Goal: Information Seeking & Learning: Check status

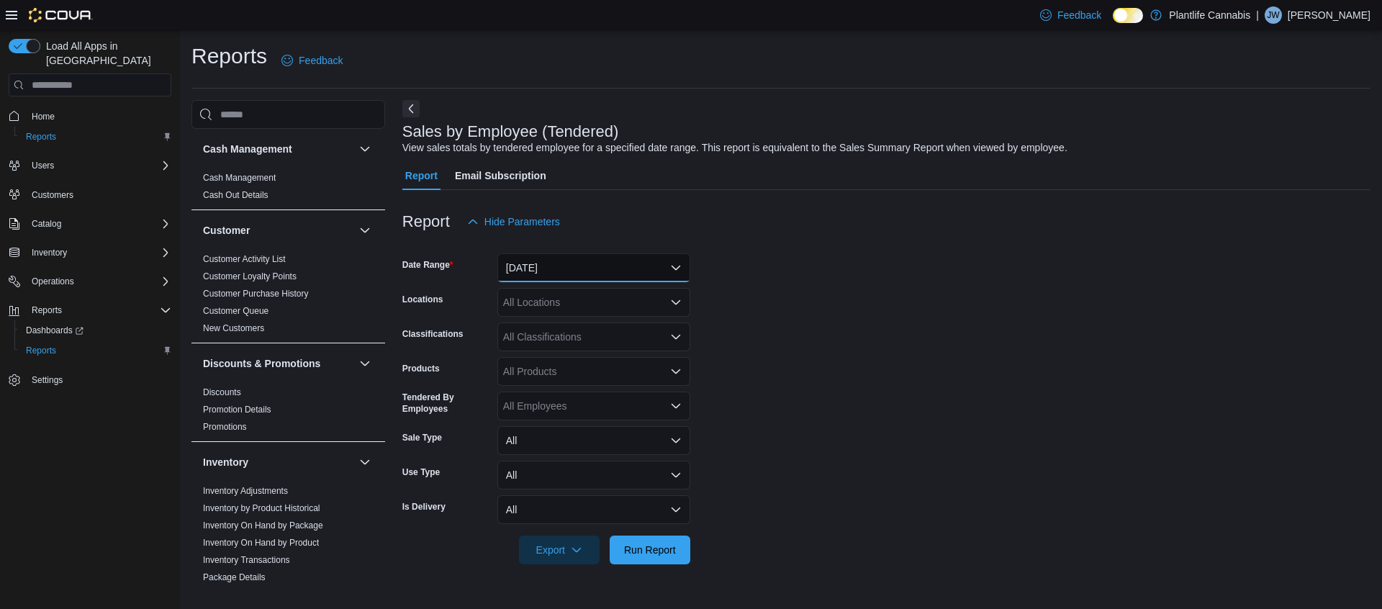
click at [537, 274] on button "[DATE]" at bounding box center [593, 267] width 193 height 29
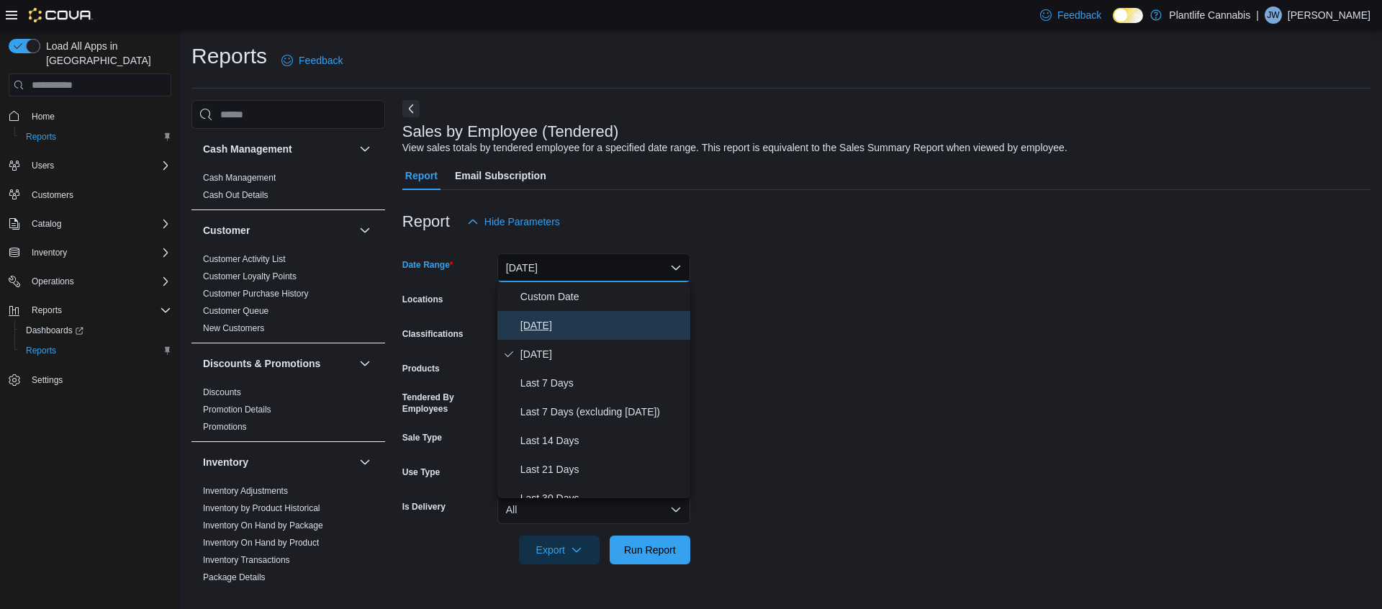
click at [561, 327] on span "[DATE]" at bounding box center [602, 325] width 164 height 17
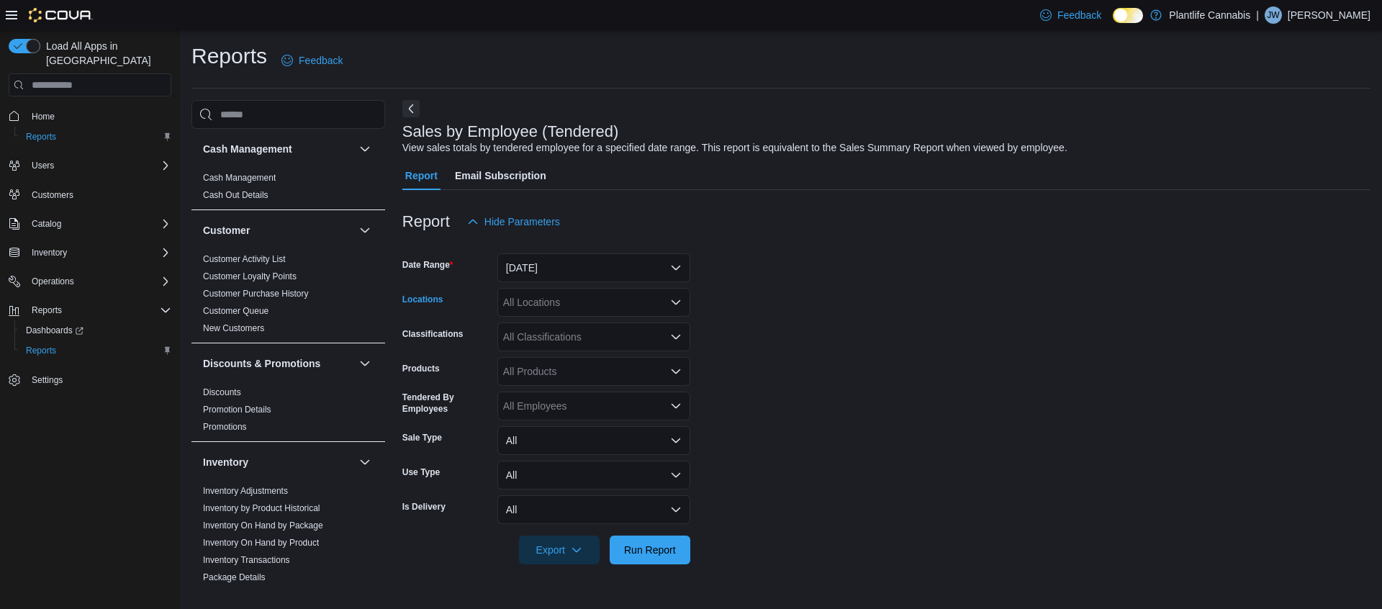
click at [591, 296] on div "All Locations" at bounding box center [593, 302] width 193 height 29
type input "***"
drag, startPoint x: 608, startPoint y: 345, endPoint x: 772, endPoint y: 335, distance: 163.7
click at [608, 345] on span "Calgary - [PERSON_NAME] Regional" at bounding box center [619, 347] width 169 height 14
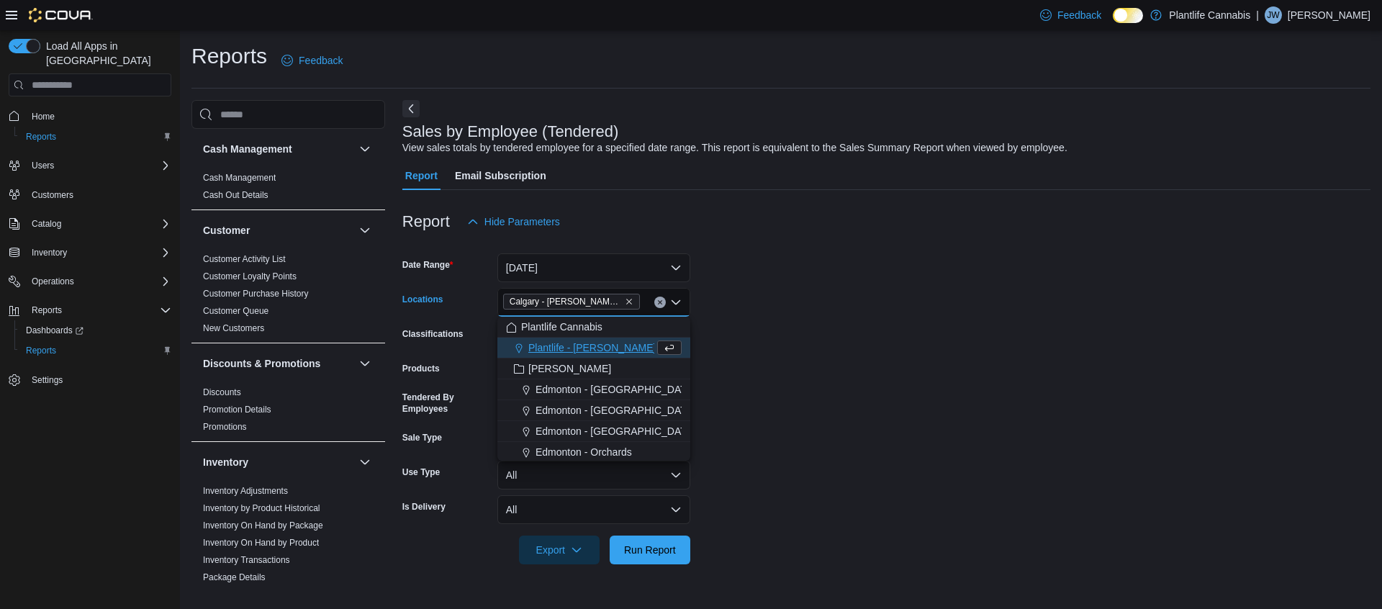
drag, startPoint x: 886, startPoint y: 331, endPoint x: 714, endPoint y: 355, distance: 173.6
click at [885, 331] on form "Date Range [DATE] Locations [GEOGRAPHIC_DATA] - [PERSON_NAME] Regional Combo bo…" at bounding box center [886, 400] width 968 height 328
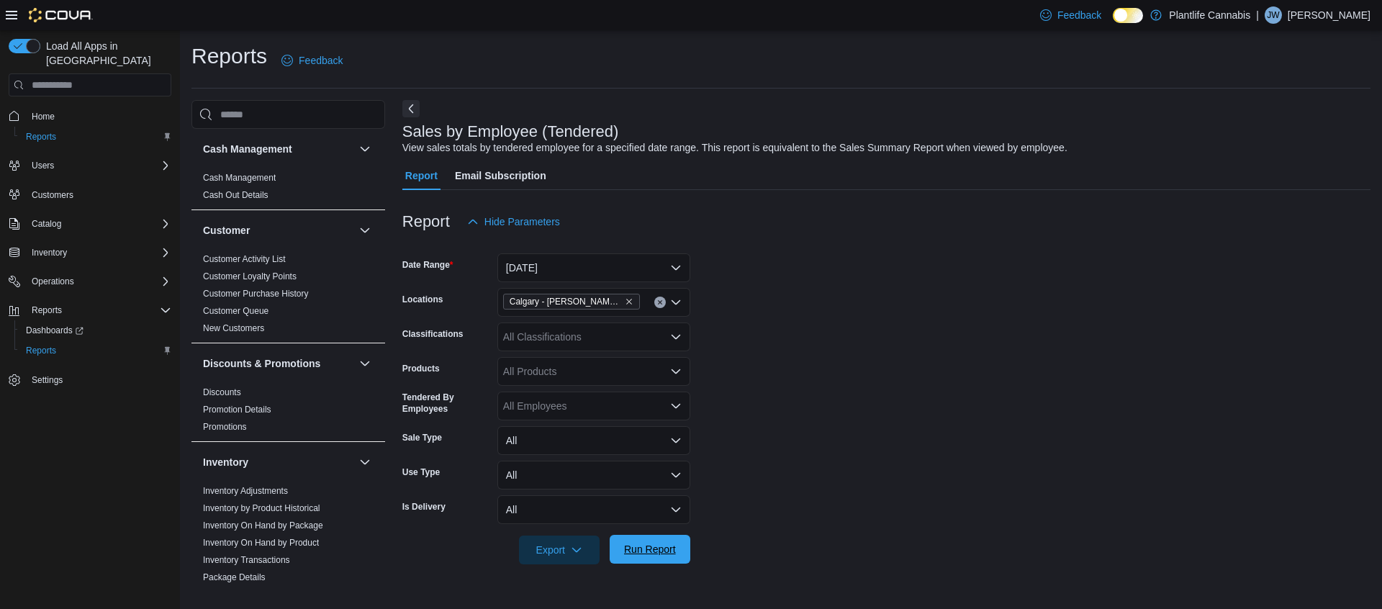
click at [677, 546] on span "Run Report" at bounding box center [649, 549] width 63 height 29
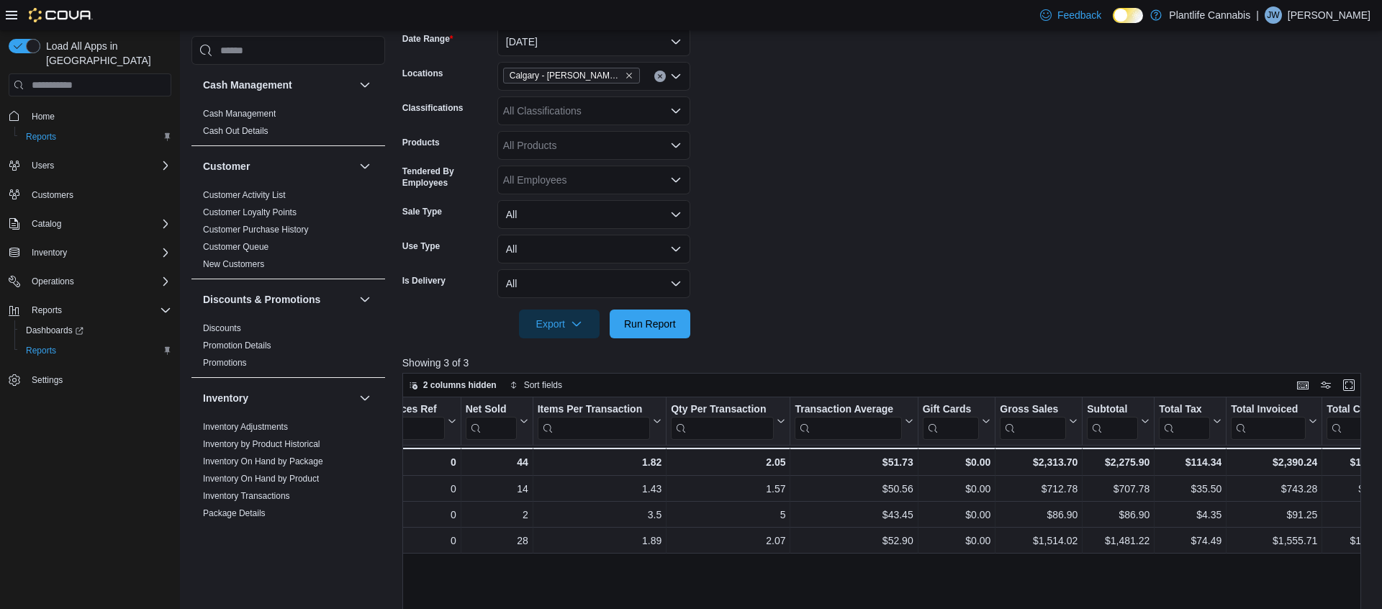
scroll to position [0, 271]
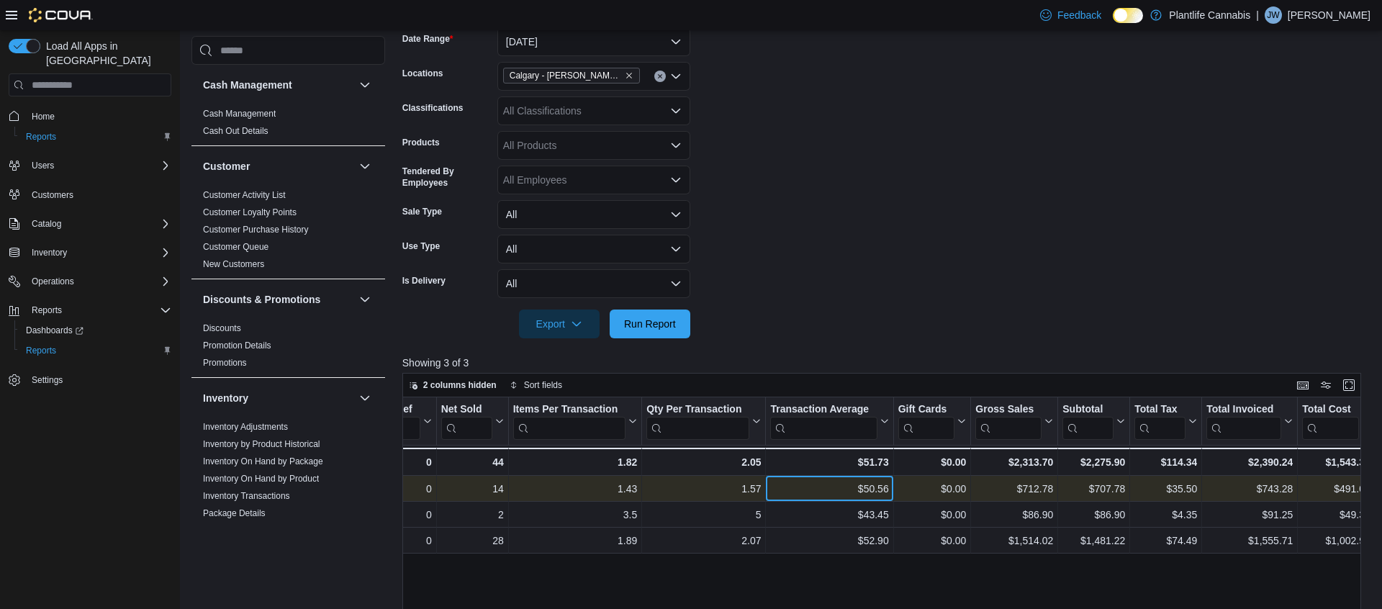
click at [880, 481] on div "$50.56" at bounding box center [829, 488] width 118 height 17
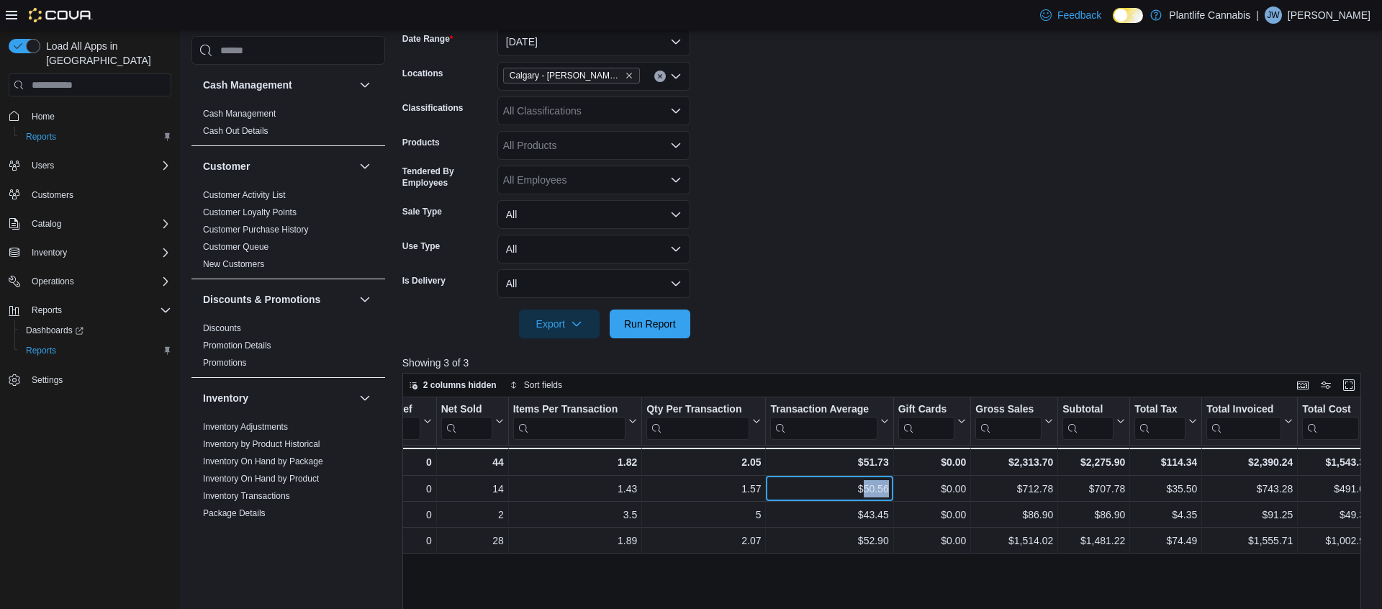
copy div "50.56"
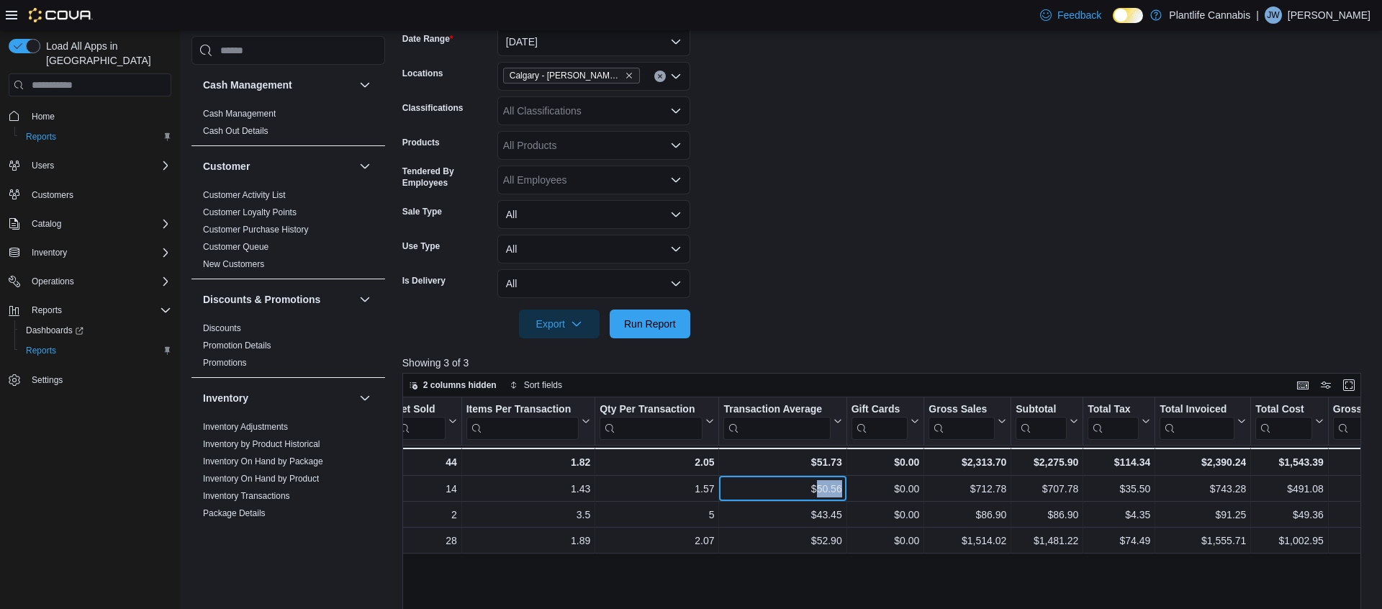
scroll to position [0, 323]
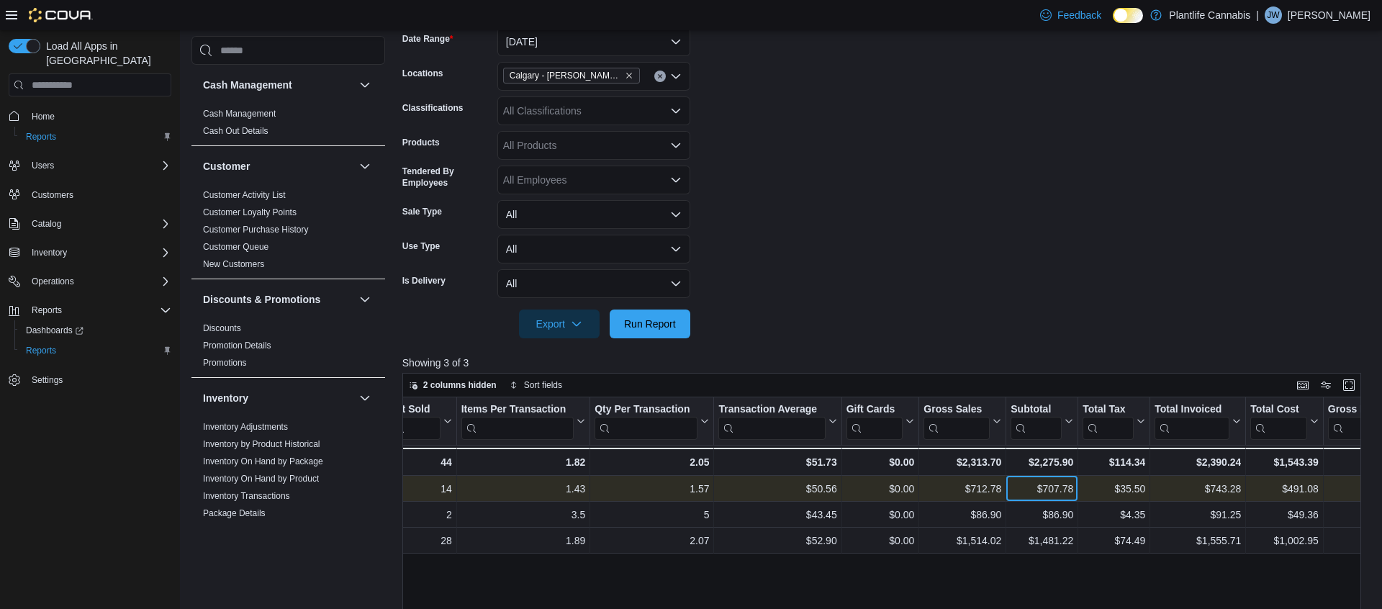
click at [1064, 485] on div "$707.78" at bounding box center [1041, 488] width 63 height 17
copy div "707.78"
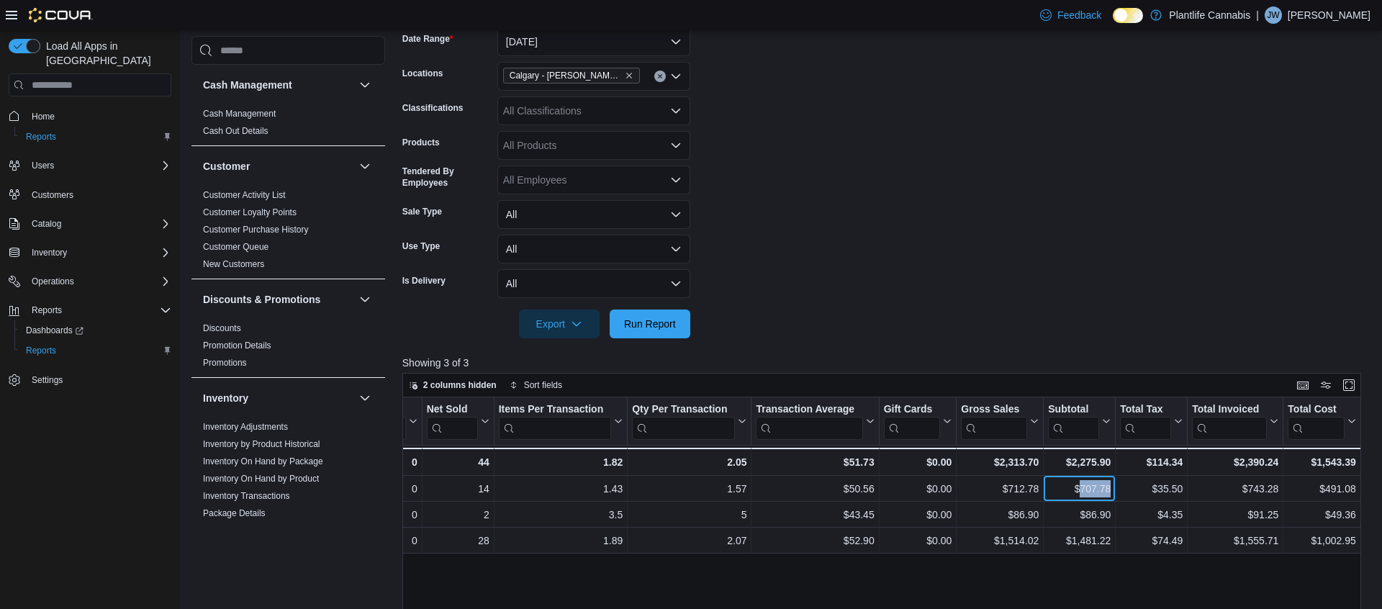
scroll to position [0, 275]
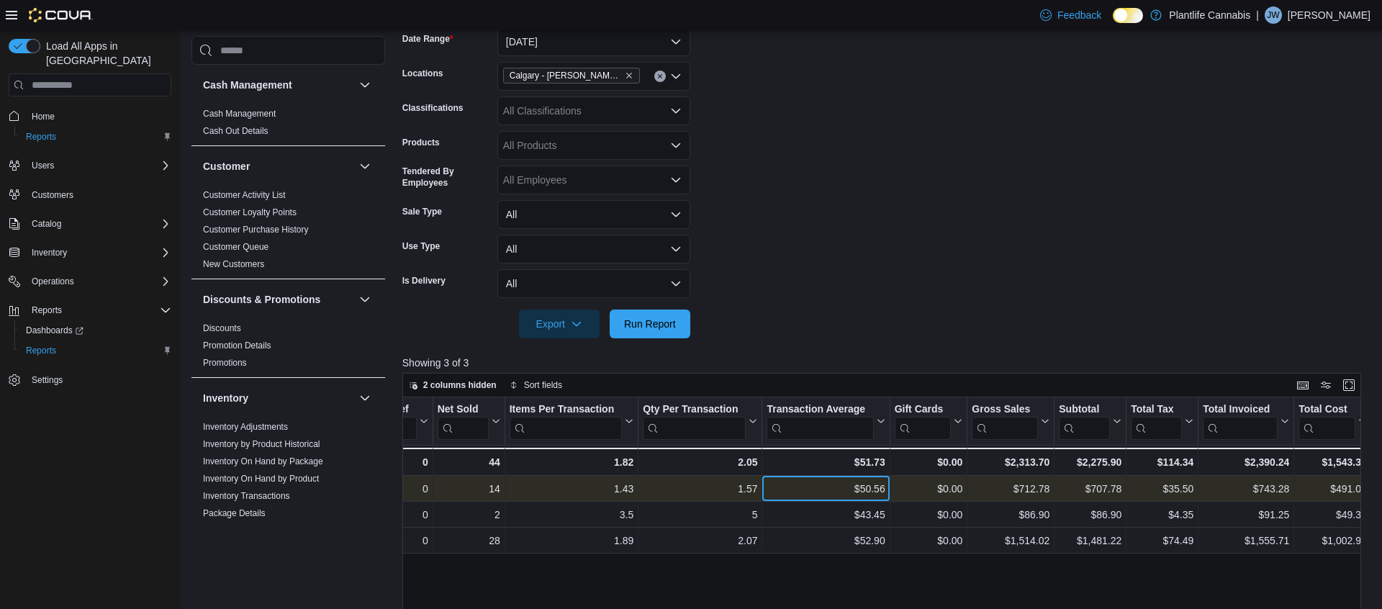
click at [874, 491] on div "$50.56" at bounding box center [826, 488] width 118 height 17
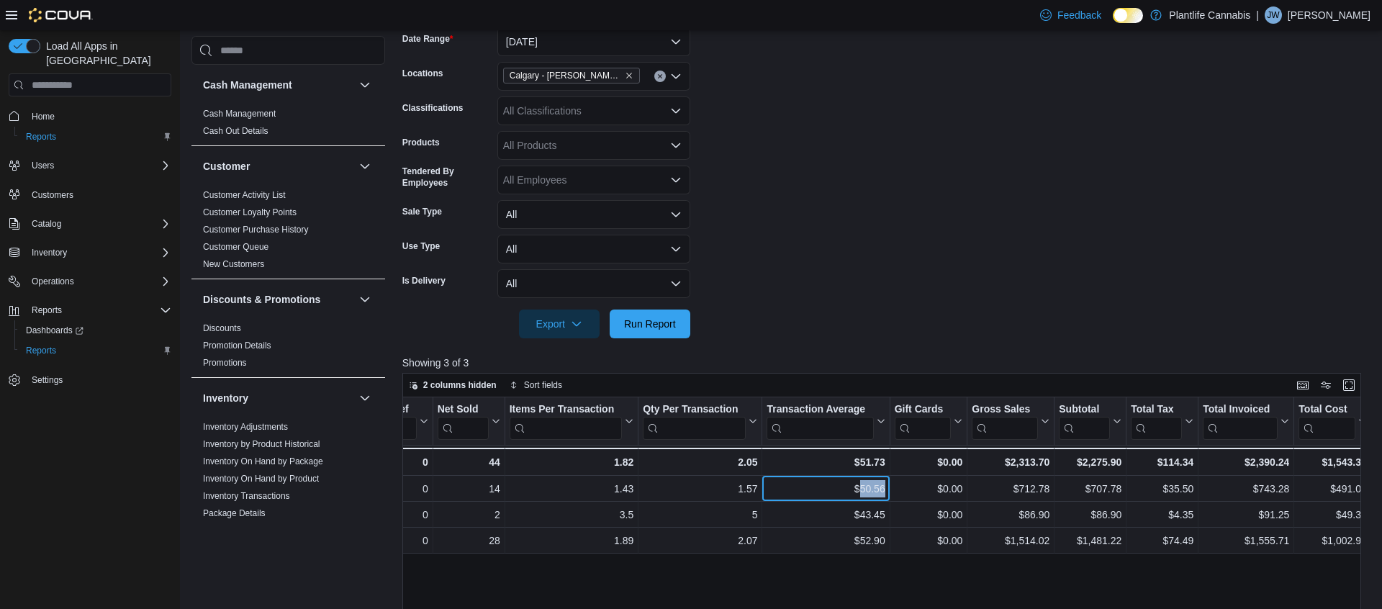
copy div "50.56"
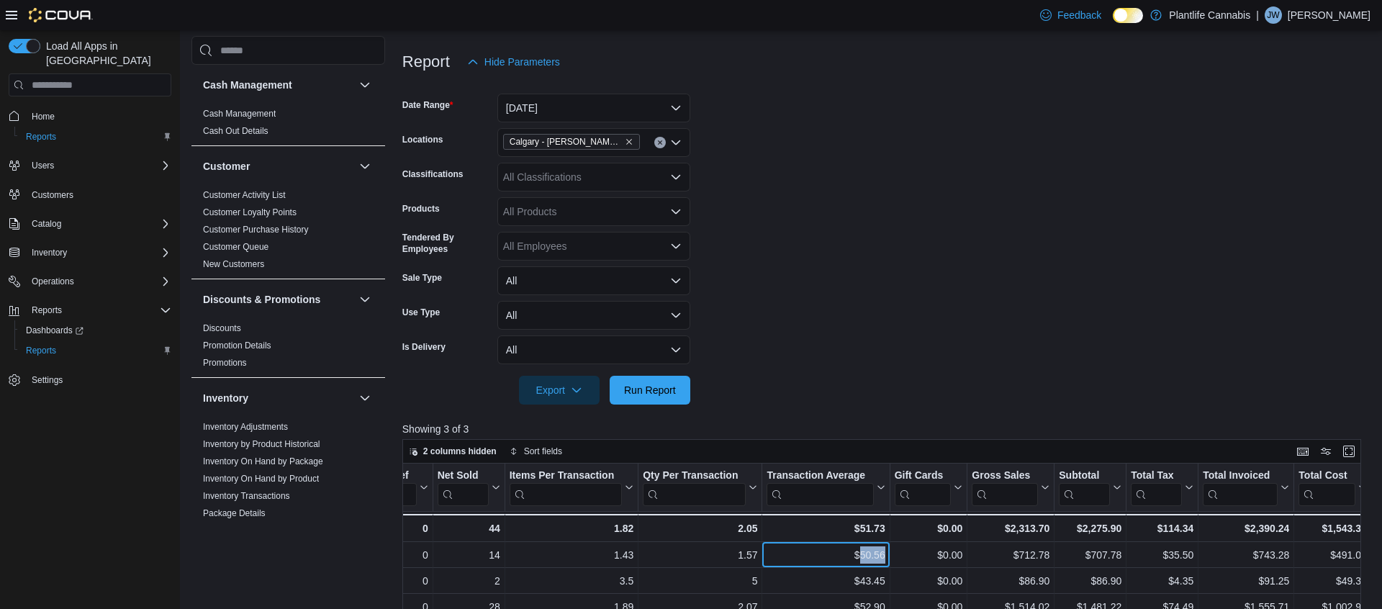
scroll to position [137, 0]
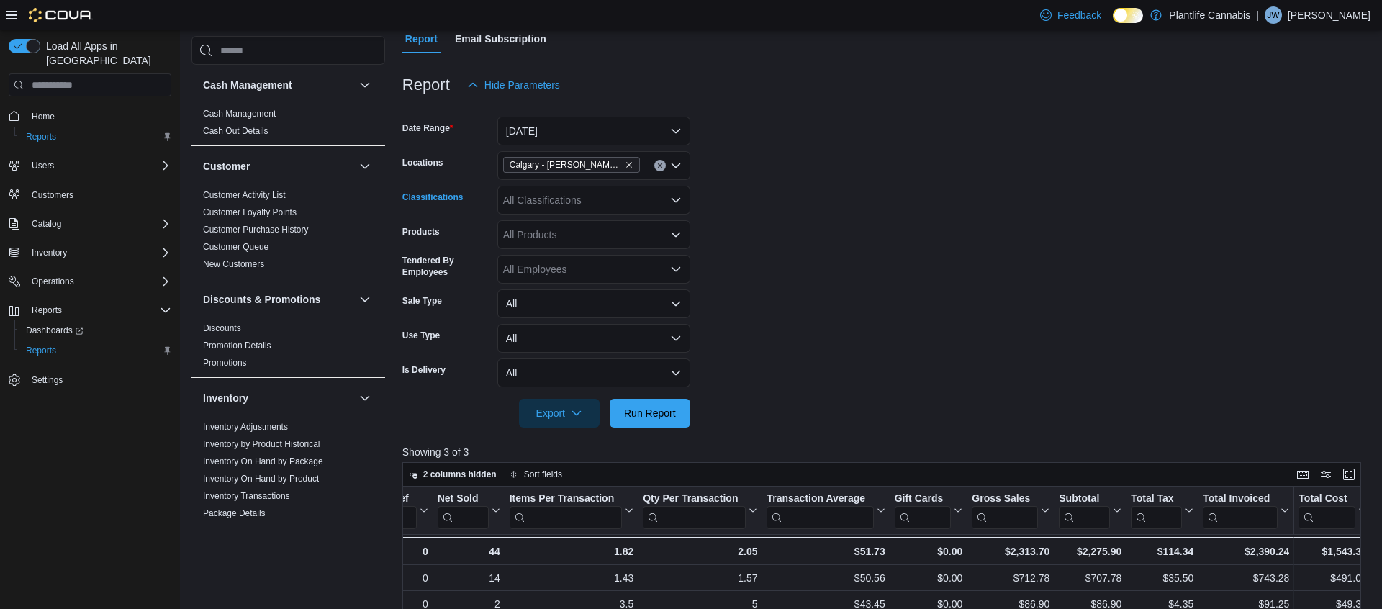
click at [589, 196] on div "All Classifications" at bounding box center [593, 200] width 193 height 29
type input "***"
click at [598, 215] on button "Accessory Group" at bounding box center [593, 224] width 193 height 21
drag, startPoint x: 1016, startPoint y: 281, endPoint x: 857, endPoint y: 351, distance: 173.0
click at [1007, 286] on form "Date Range [DATE] Locations [GEOGRAPHIC_DATA] - [PERSON_NAME] Regional Classifi…" at bounding box center [886, 263] width 968 height 328
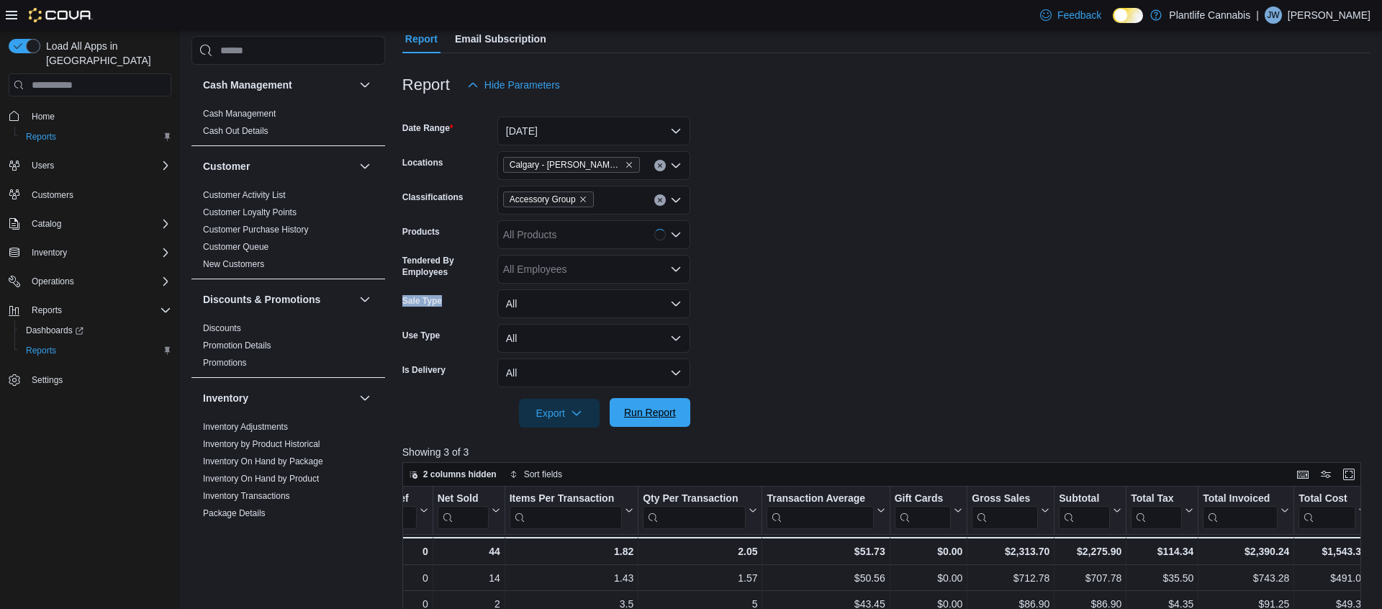
drag, startPoint x: 651, startPoint y: 402, endPoint x: 674, endPoint y: 406, distance: 22.7
click at [651, 402] on span "Run Report" at bounding box center [649, 412] width 63 height 29
